Goal: Transaction & Acquisition: Purchase product/service

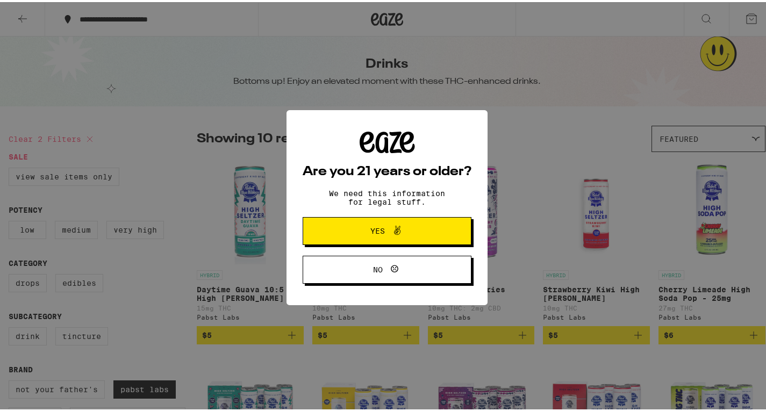
click at [396, 228] on icon at bounding box center [397, 228] width 13 height 13
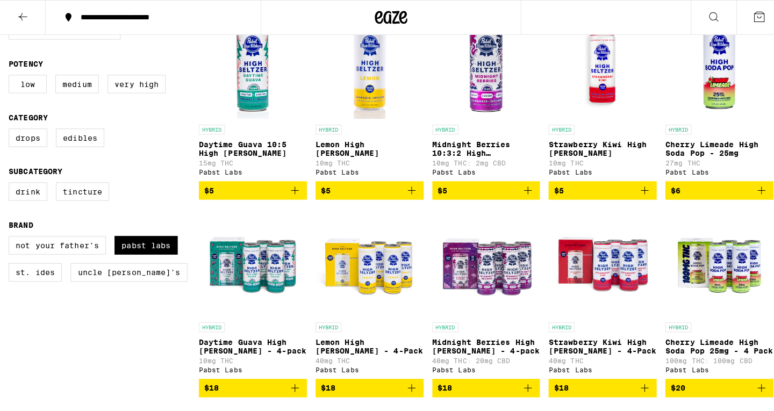
scroll to position [161, 0]
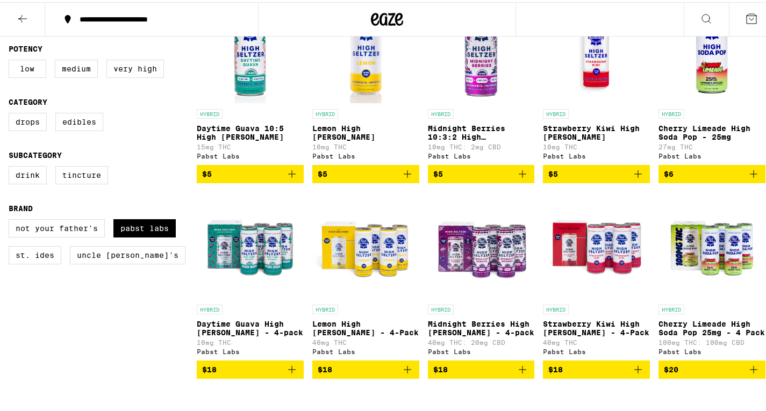
click at [598, 62] on img "Open page for Strawberry Kiwi High Seltzer from Pabst Labs" at bounding box center [596, 48] width 107 height 108
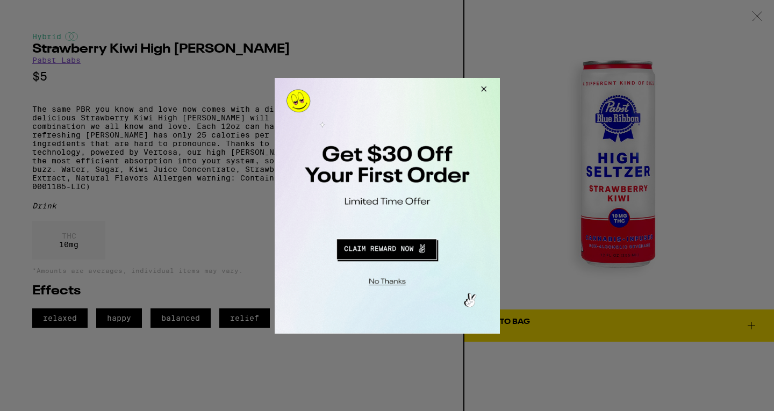
click at [485, 83] on button "Close Modal" at bounding box center [481, 90] width 29 height 26
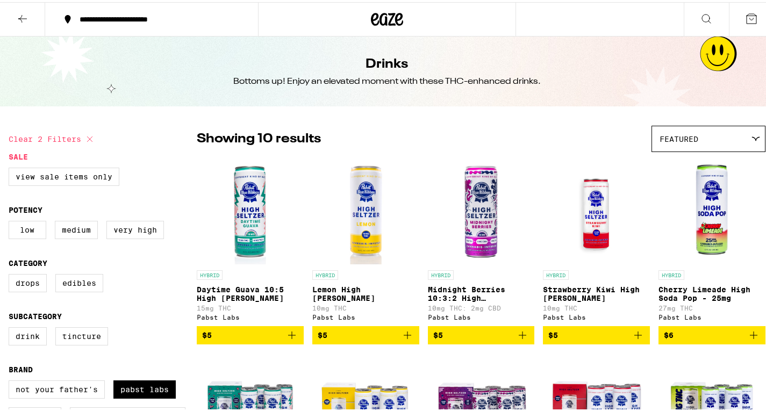
click at [362, 207] on img "Open page for Lemon High Seltzer from Pabst Labs" at bounding box center [365, 209] width 107 height 108
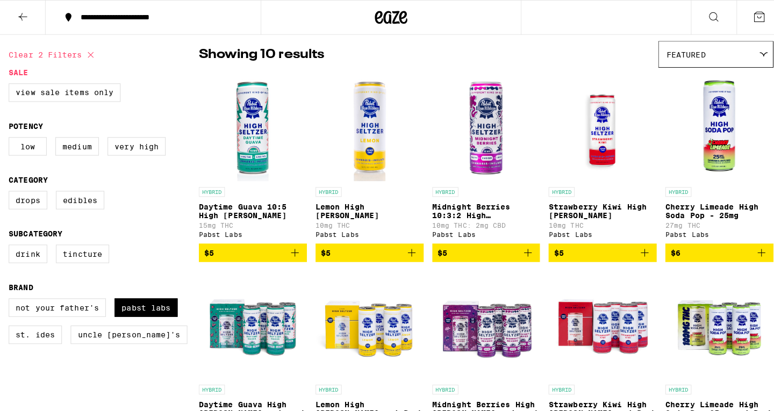
scroll to position [54, 0]
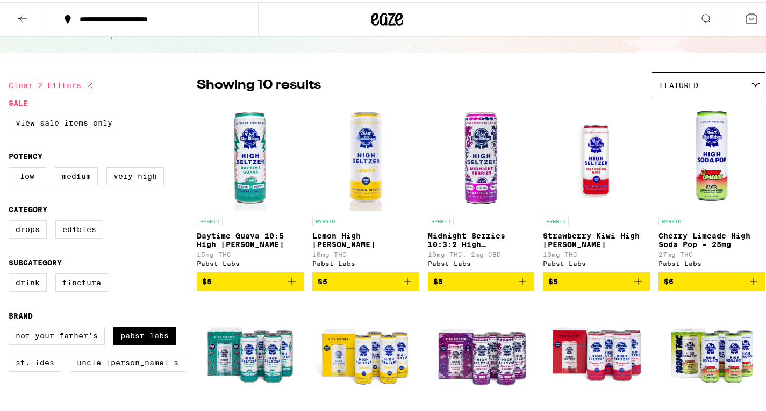
click at [492, 157] on img "Open page for Midnight Berries 10:3:2 High Seltzer from Pabst Labs" at bounding box center [481, 156] width 107 height 108
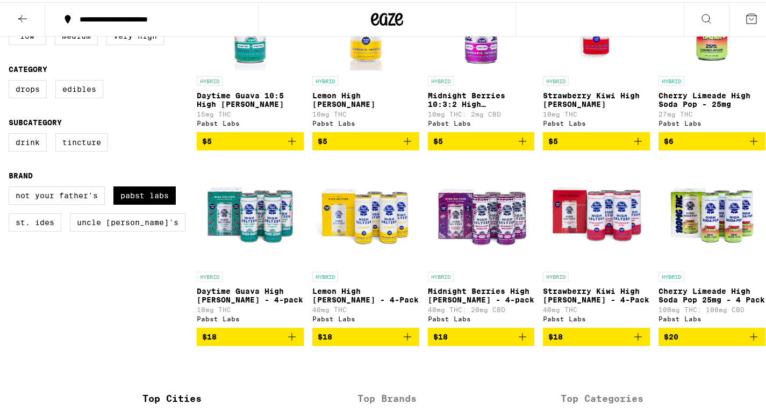
scroll to position [54, 0]
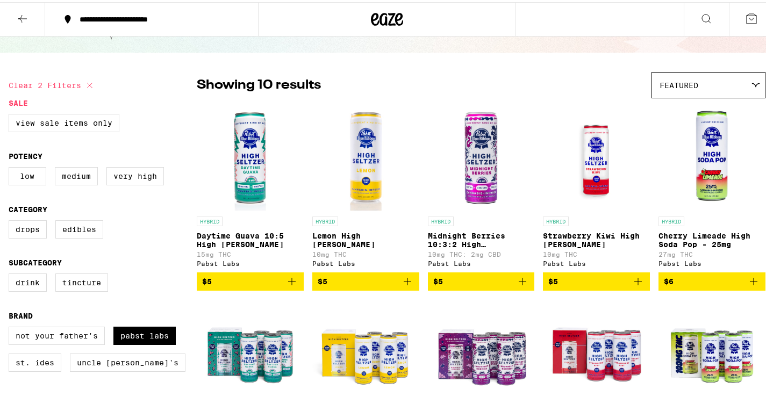
click at [141, 18] on div "**********" at bounding box center [157, 17] width 166 height 8
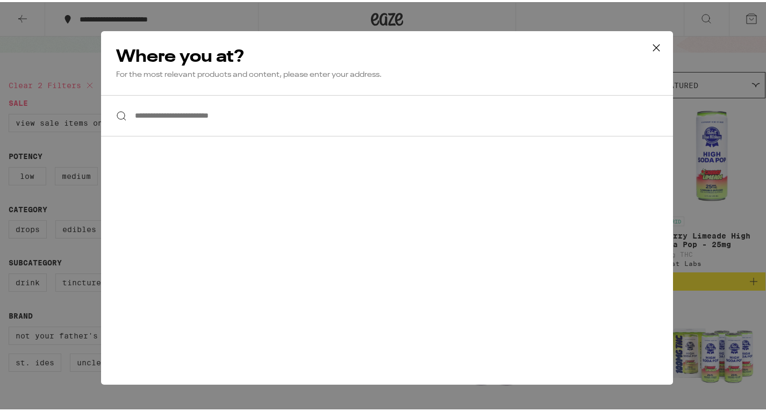
click at [205, 120] on input "**********" at bounding box center [387, 113] width 572 height 41
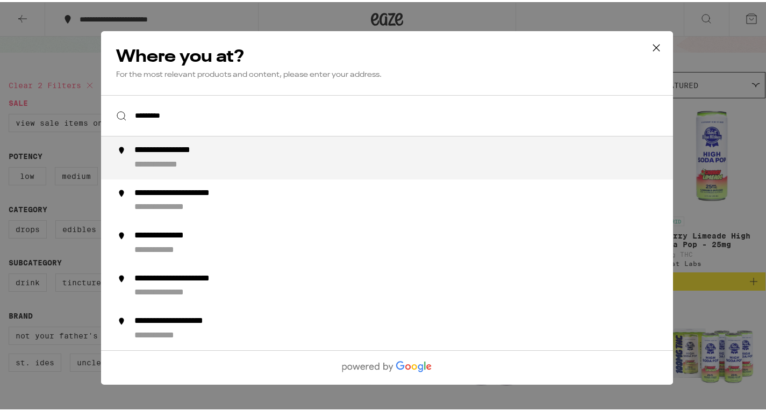
click at [212, 150] on div "**********" at bounding box center [181, 148] width 95 height 11
type input "**********"
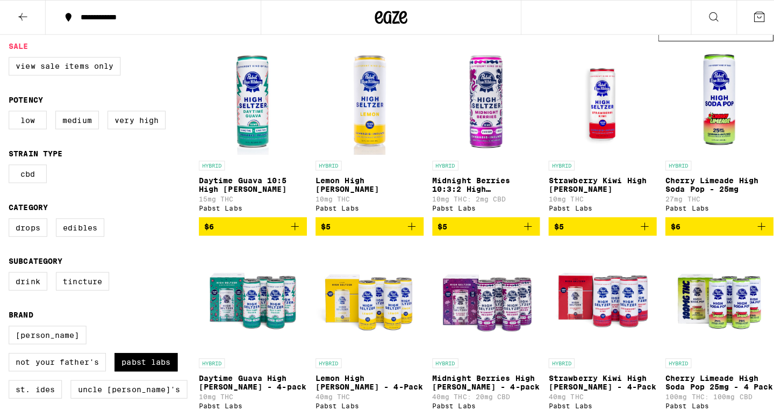
scroll to position [108, 0]
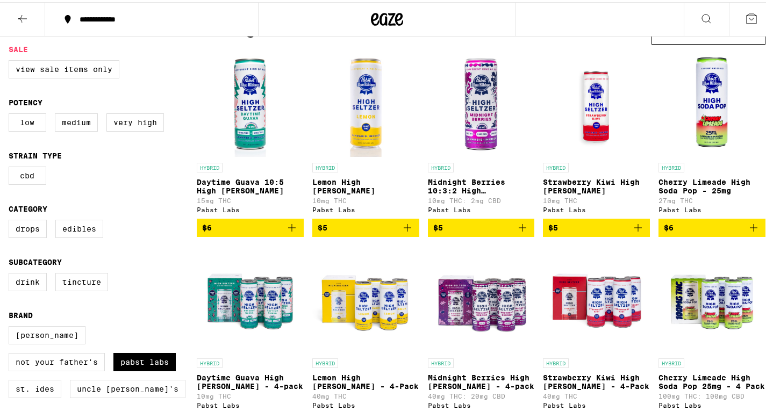
click at [252, 113] on img "Open page for Daytime Guava 10:5 High Seltzer from Pabst Labs" at bounding box center [250, 102] width 107 height 108
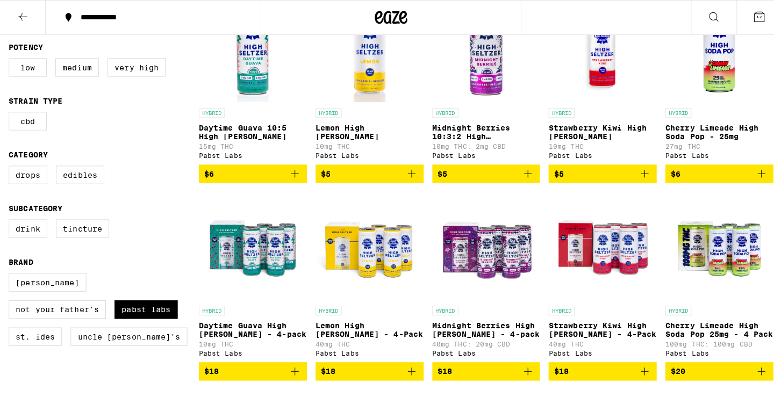
scroll to position [269, 0]
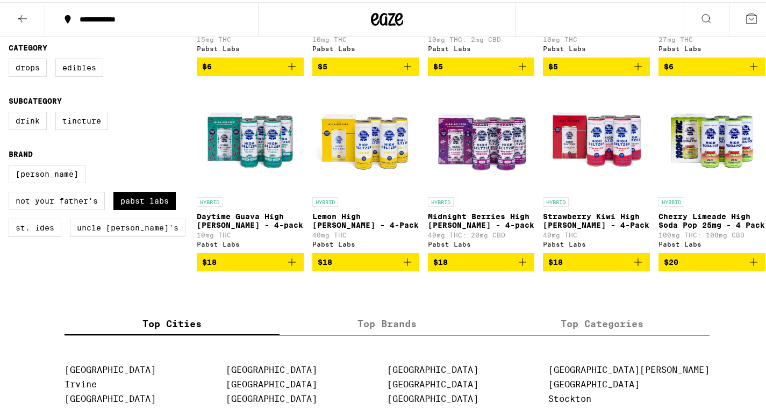
click at [489, 168] on img "Open page for Midnight Berries High Seltzer - 4-pack from Pabst Labs" at bounding box center [481, 136] width 107 height 108
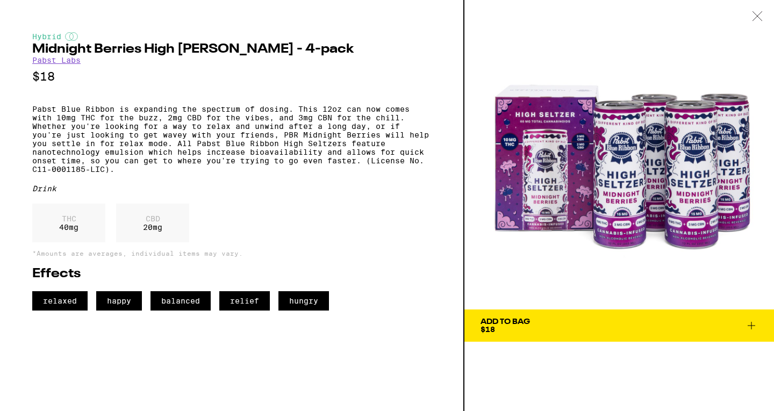
scroll to position [120, 0]
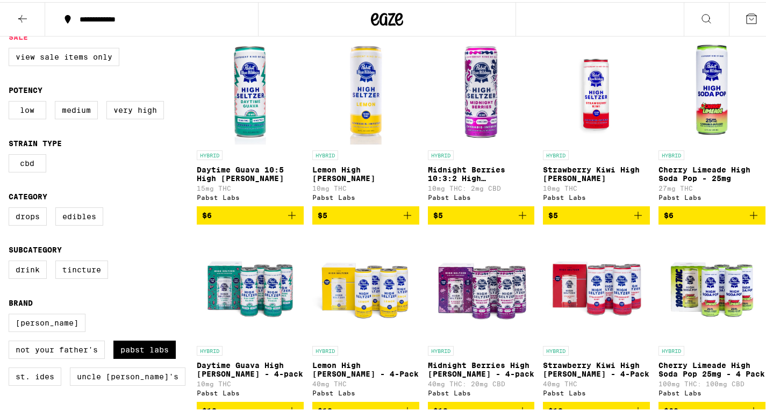
click at [477, 95] on img "Open page for Midnight Berries 10:3:2 High Seltzer from Pabst Labs" at bounding box center [481, 89] width 107 height 108
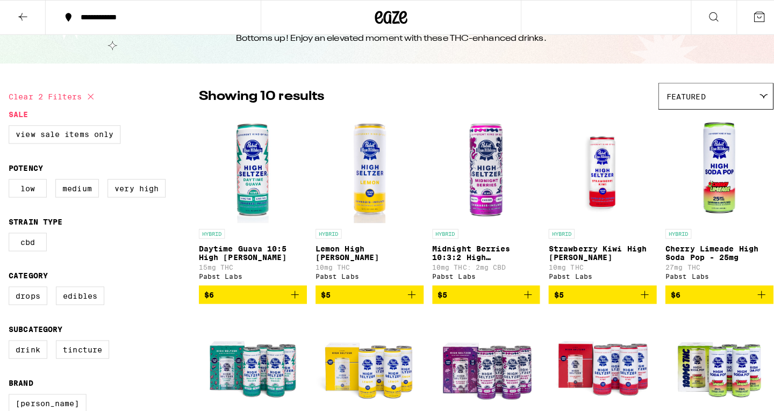
scroll to position [54, 0]
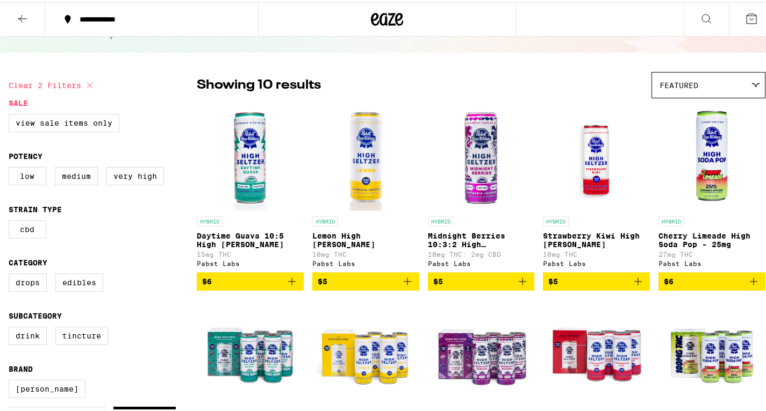
click at [352, 166] on img "Open page for Lemon High Seltzer from Pabst Labs" at bounding box center [365, 156] width 107 height 108
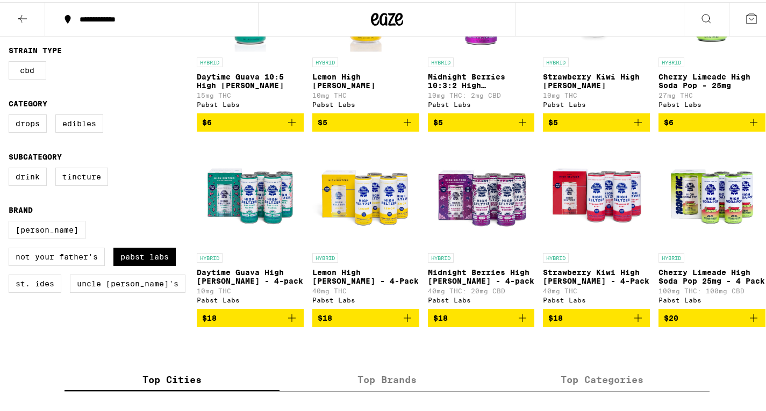
scroll to position [215, 0]
